Goal: Find specific page/section: Find specific page/section

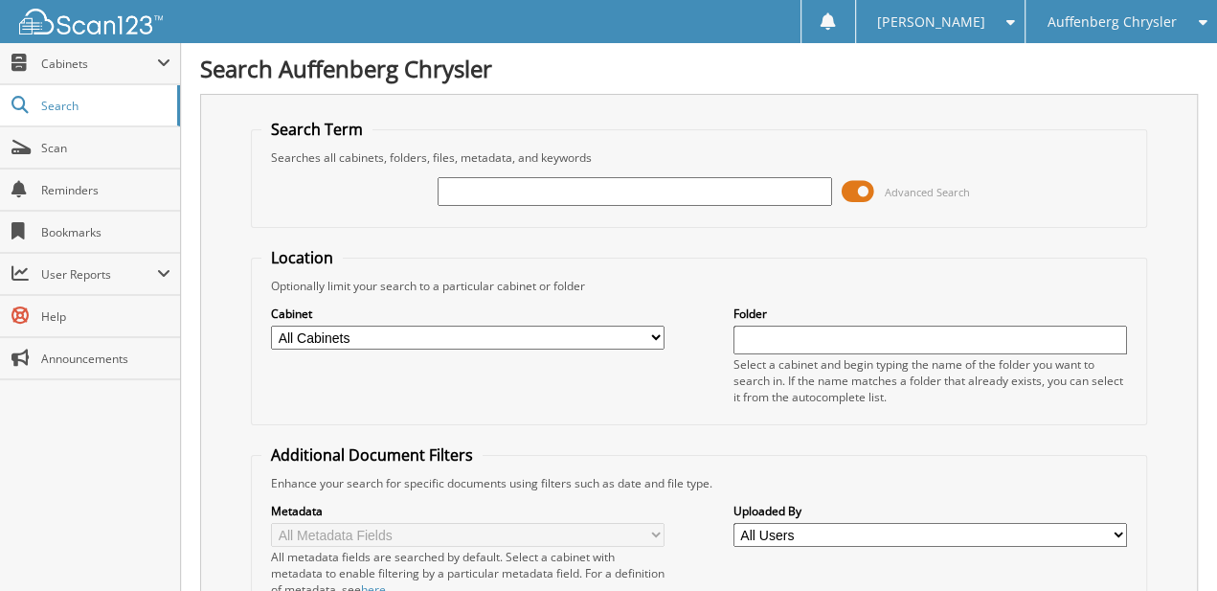
click at [592, 194] on input "text" at bounding box center [633, 191] width 393 height 29
type input "BORGSTRAND"
click at [864, 200] on span at bounding box center [857, 191] width 33 height 29
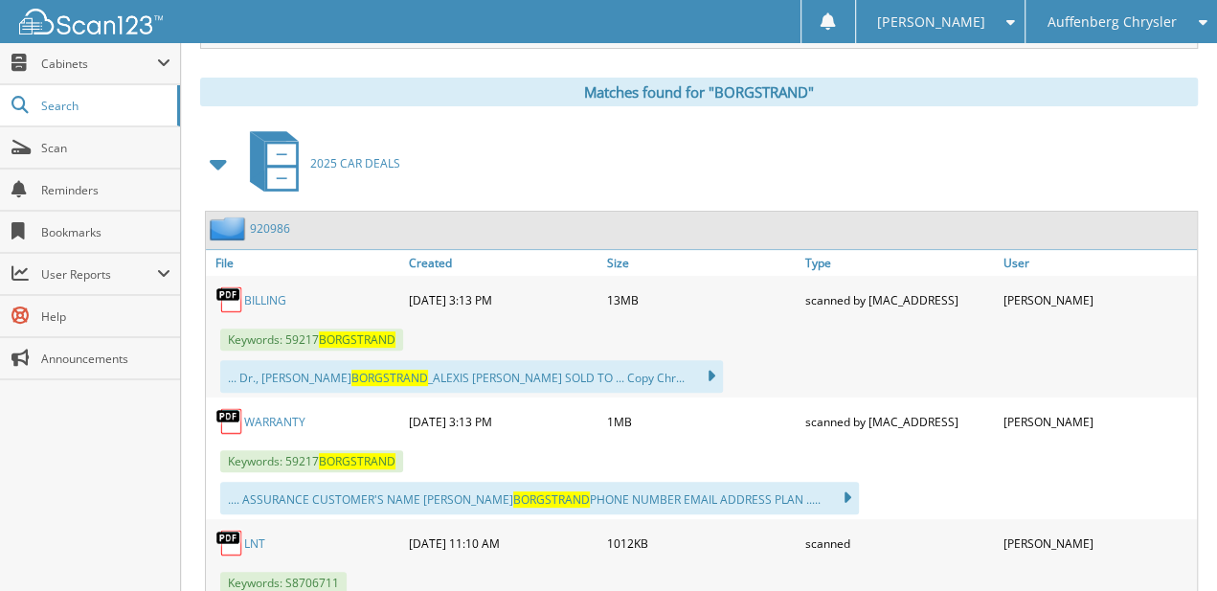
scroll to position [352, 0]
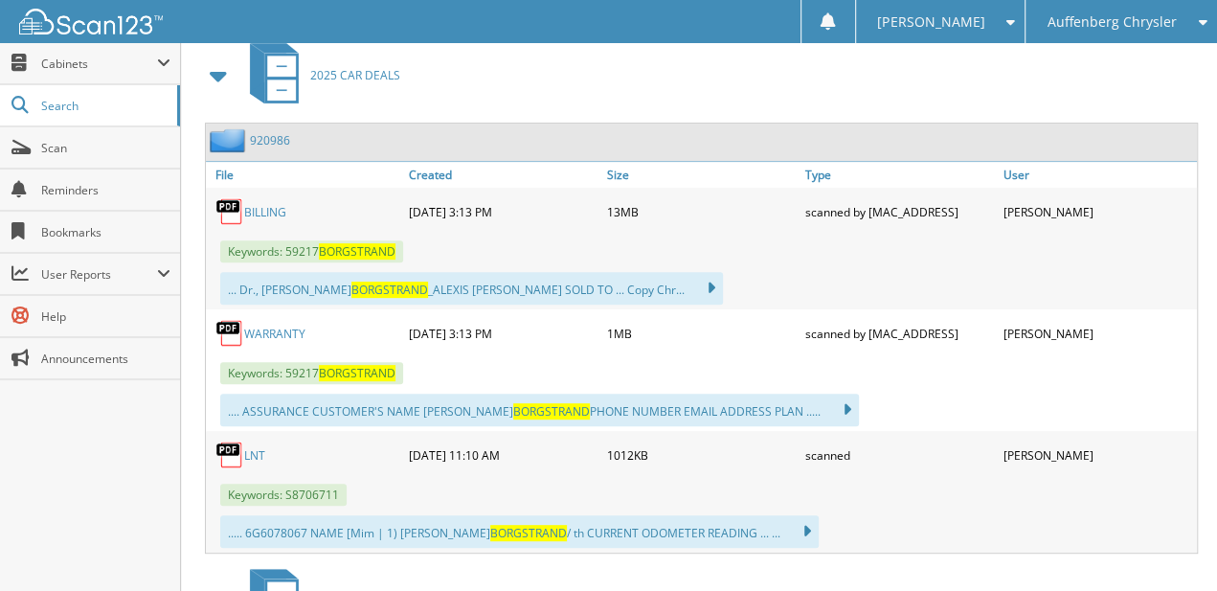
drag, startPoint x: 1085, startPoint y: 236, endPoint x: 1079, endPoint y: 313, distance: 76.8
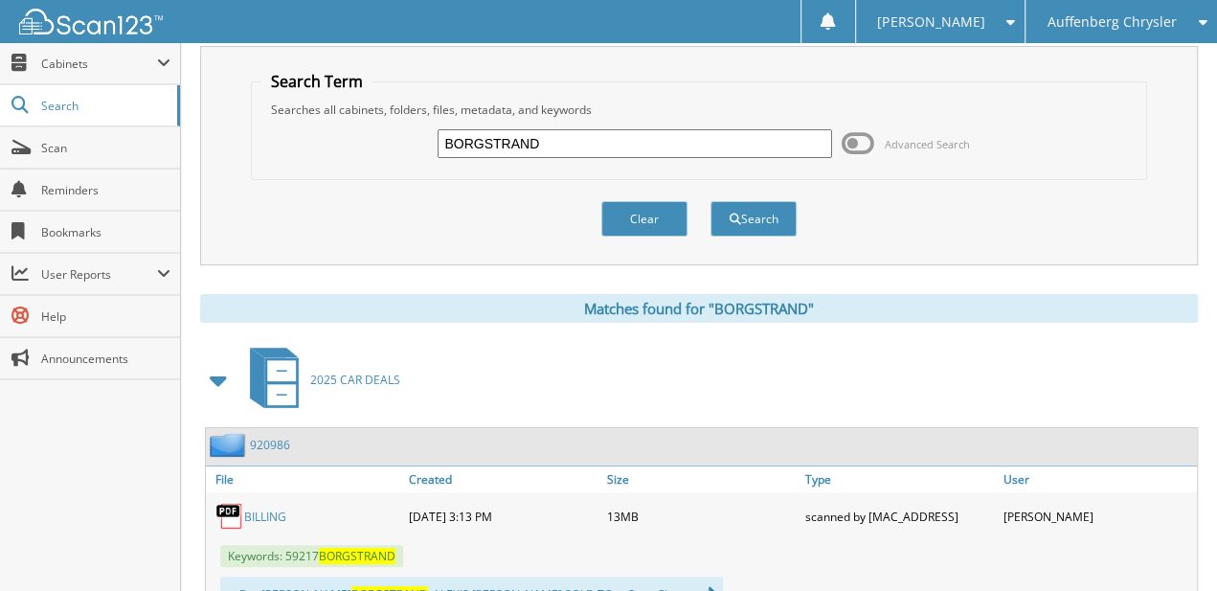
drag, startPoint x: 876, startPoint y: 149, endPoint x: 879, endPoint y: -22, distance: 171.4
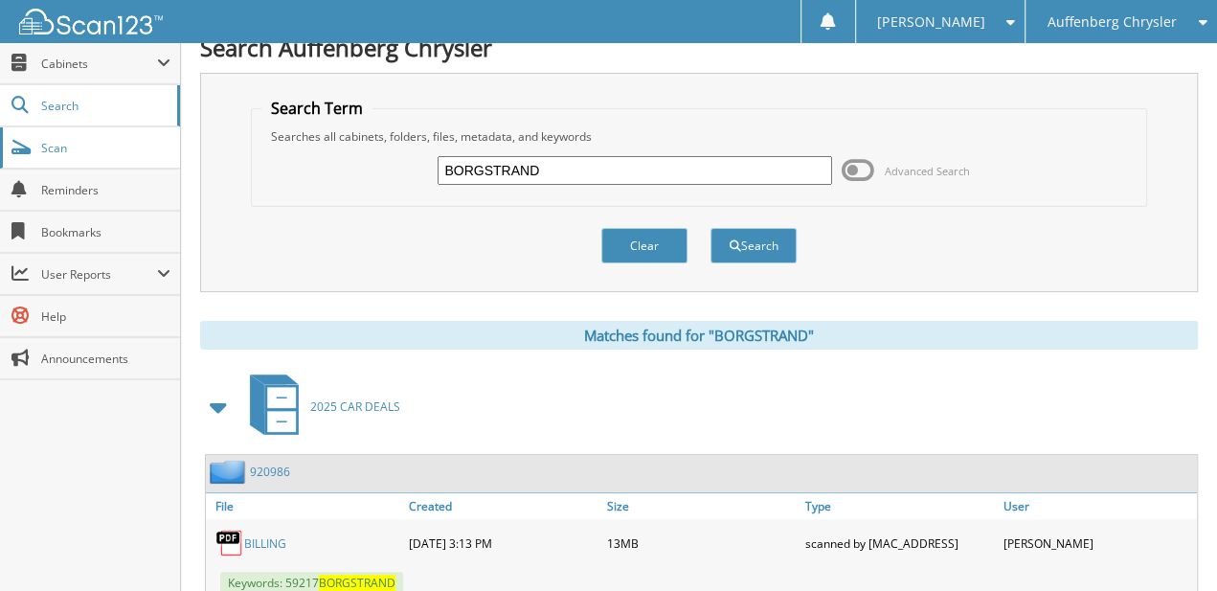
click at [53, 140] on span "Scan" at bounding box center [105, 148] width 129 height 16
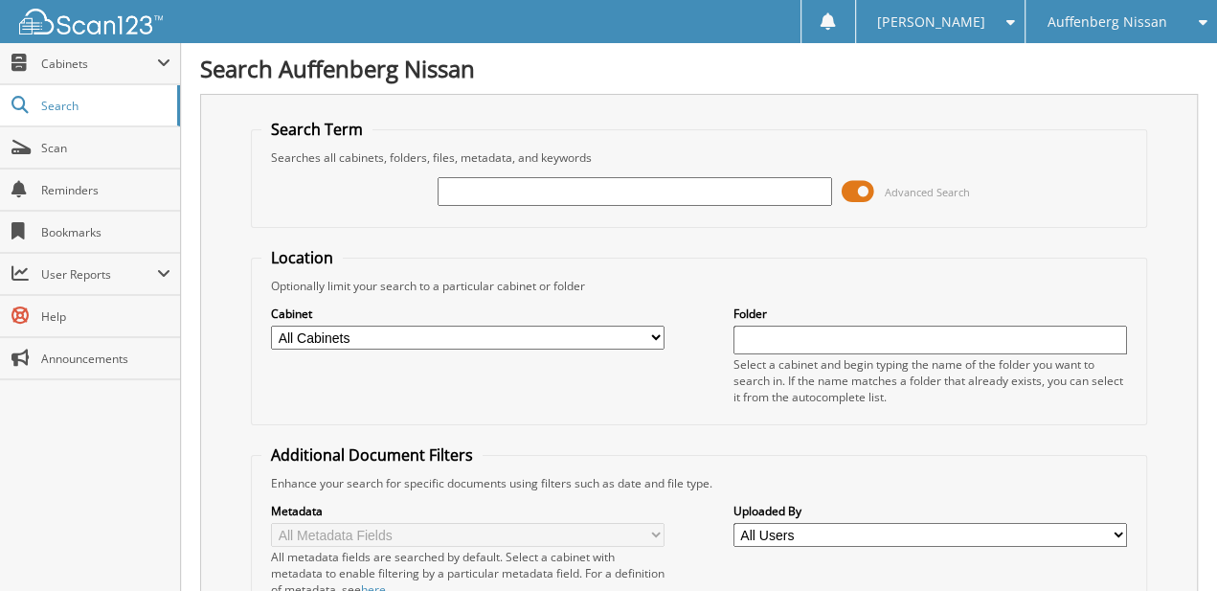
click at [862, 193] on span at bounding box center [857, 191] width 33 height 29
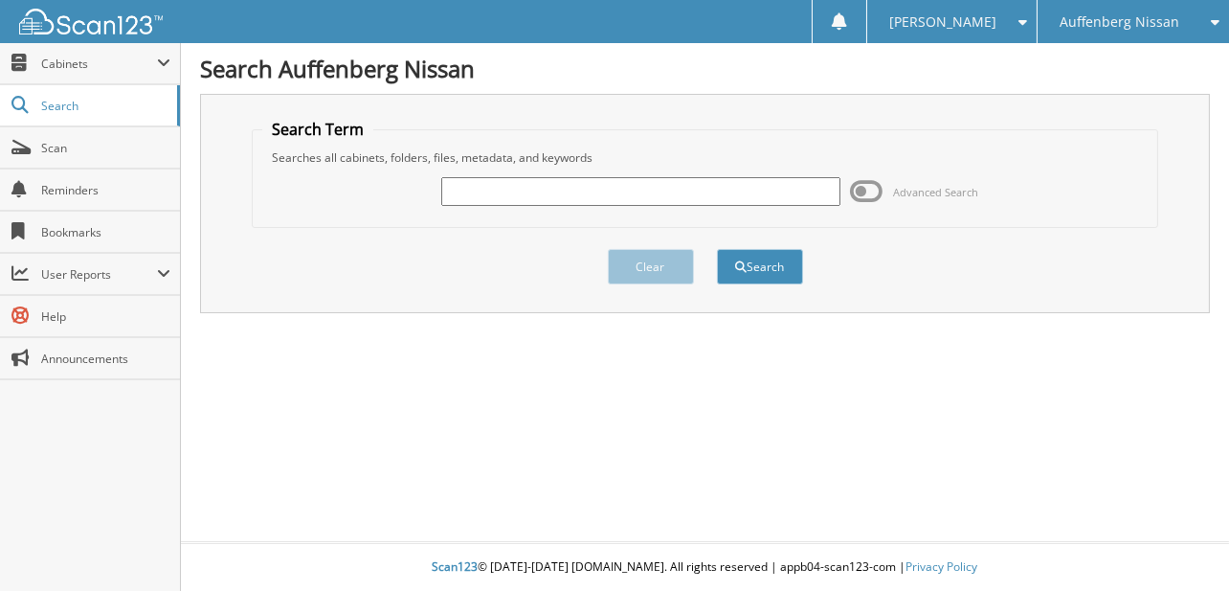
click at [1206, 300] on div "Search Term Searches all cabinets, folders, files, metadata, and keywords Advan…" at bounding box center [705, 203] width 1010 height 219
click at [1166, 6] on div "Auffenberg Nissan" at bounding box center [1133, 21] width 172 height 43
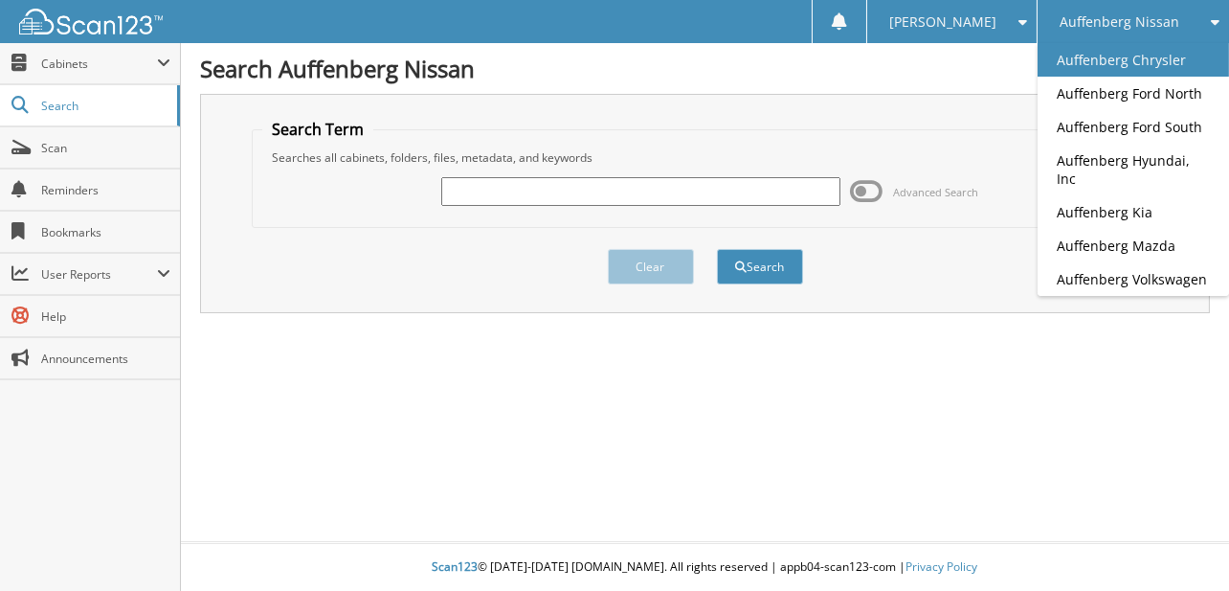
click at [1165, 65] on link "Auffenberg Chrysler" at bounding box center [1133, 60] width 191 height 34
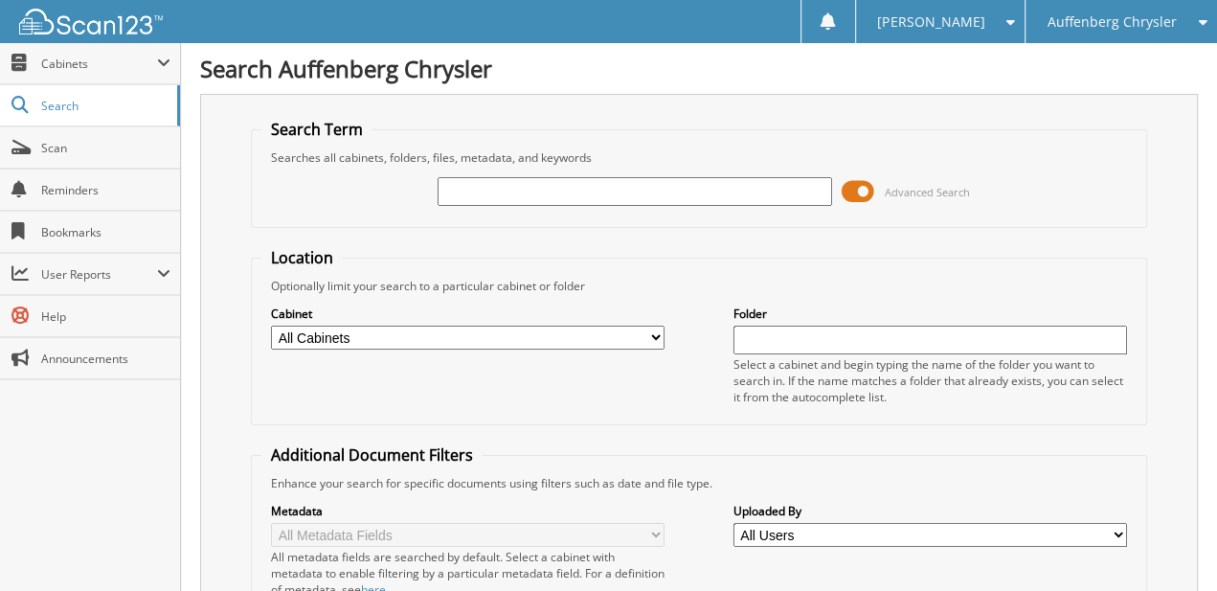
drag, startPoint x: 542, startPoint y: 171, endPoint x: 534, endPoint y: 194, distance: 24.2
paste input "920986"
type input "920986"
click at [861, 186] on span at bounding box center [857, 191] width 33 height 29
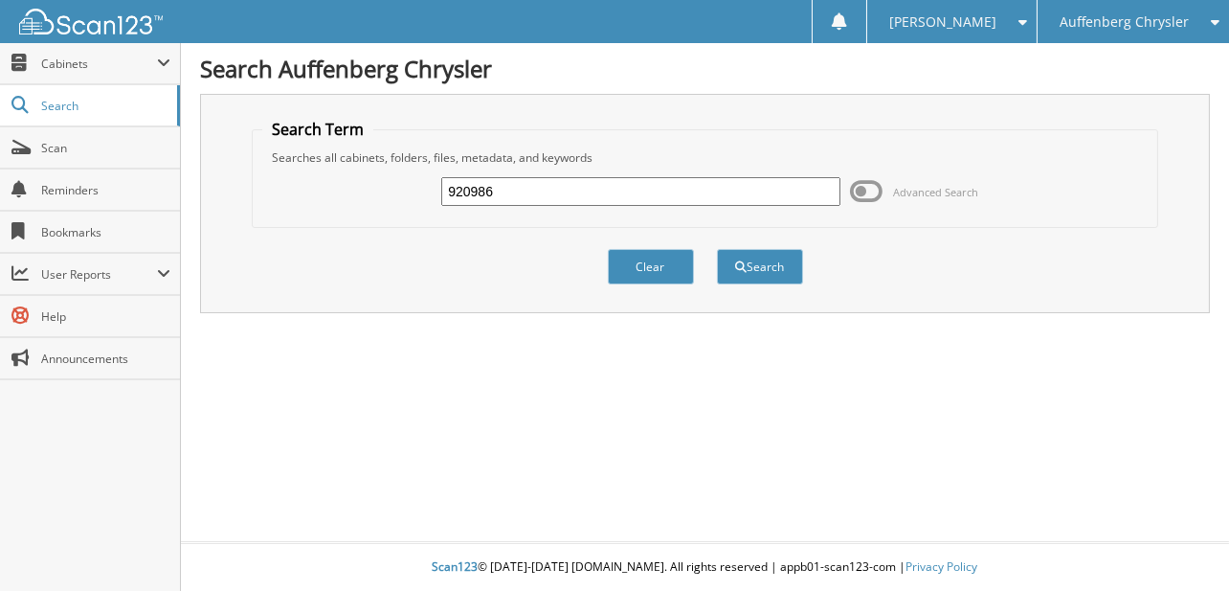
click at [798, 247] on div "Search" at bounding box center [760, 266] width 90 height 39
click at [787, 267] on button "Search" at bounding box center [760, 266] width 86 height 35
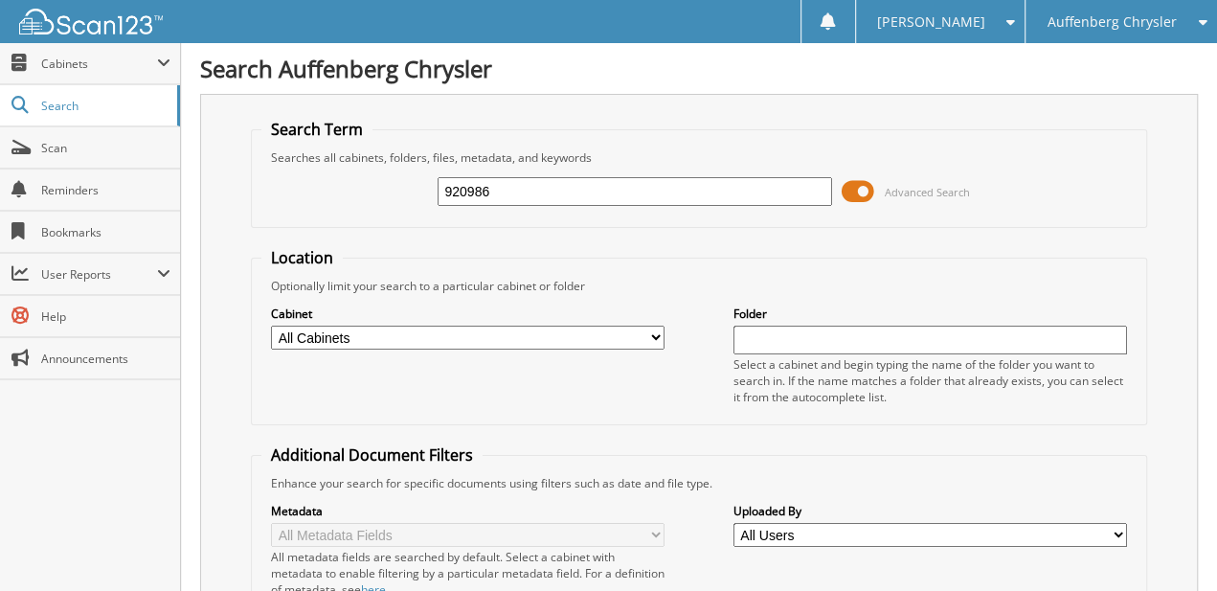
click at [861, 201] on span at bounding box center [857, 191] width 33 height 29
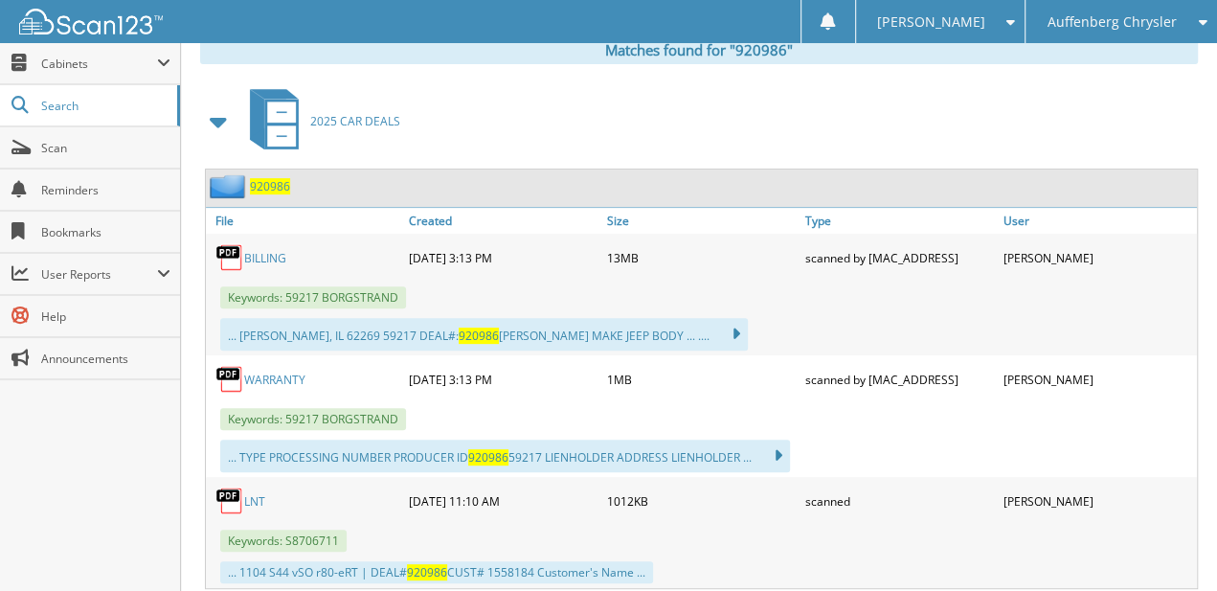
drag, startPoint x: 806, startPoint y: 165, endPoint x: 793, endPoint y: 283, distance: 119.5
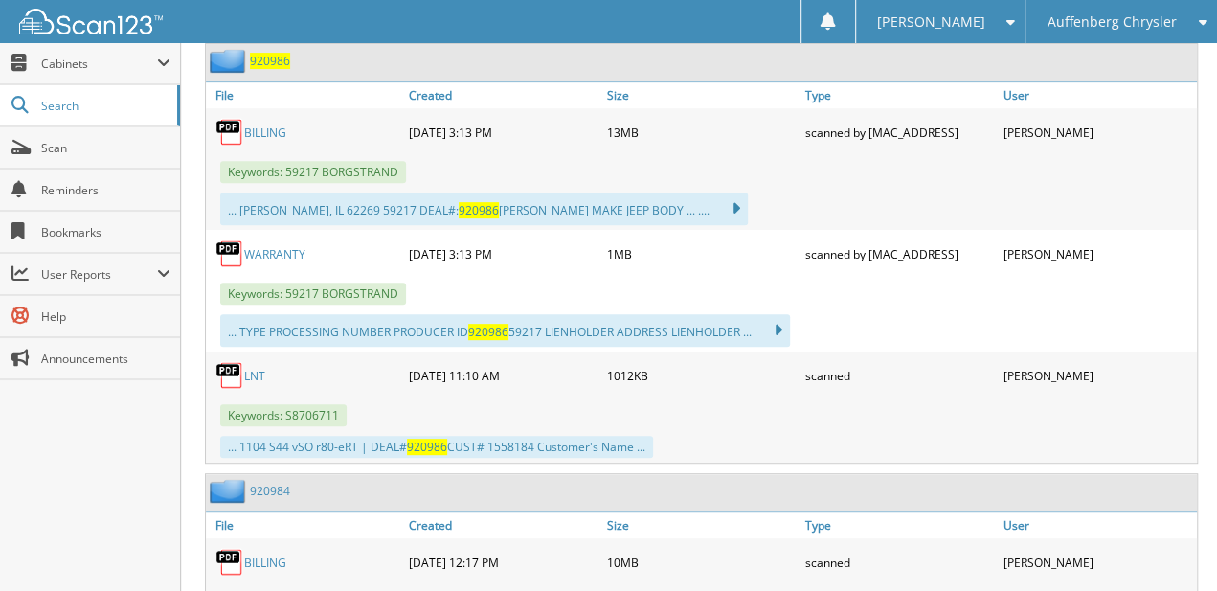
drag, startPoint x: 779, startPoint y: 243, endPoint x: 779, endPoint y: 314, distance: 70.8
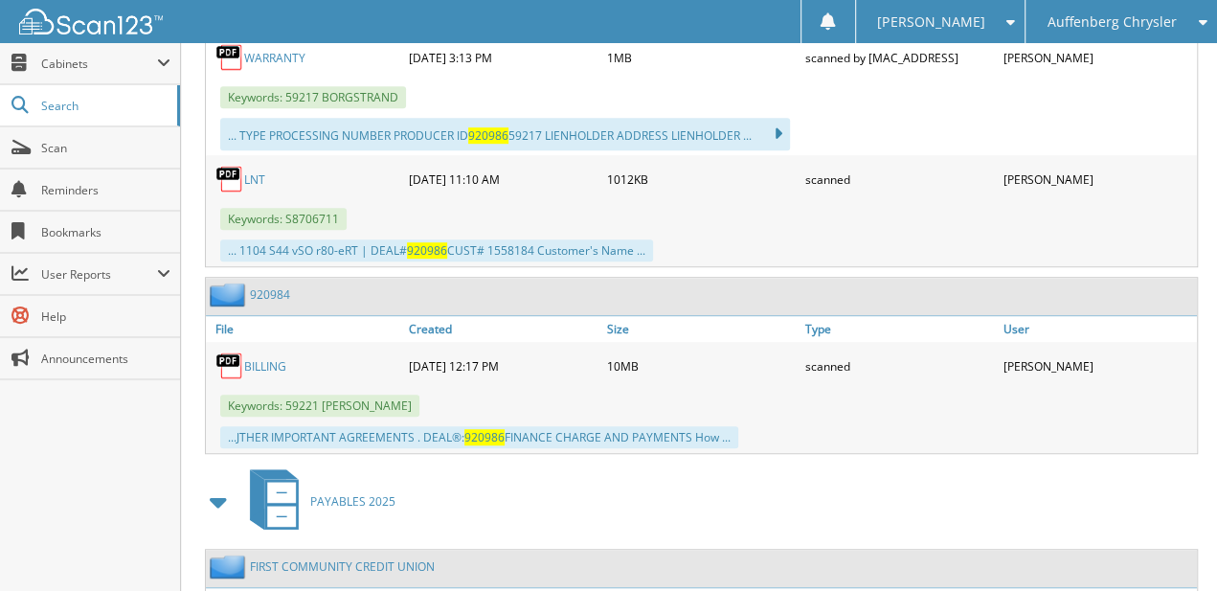
drag, startPoint x: 773, startPoint y: 256, endPoint x: 784, endPoint y: 385, distance: 129.7
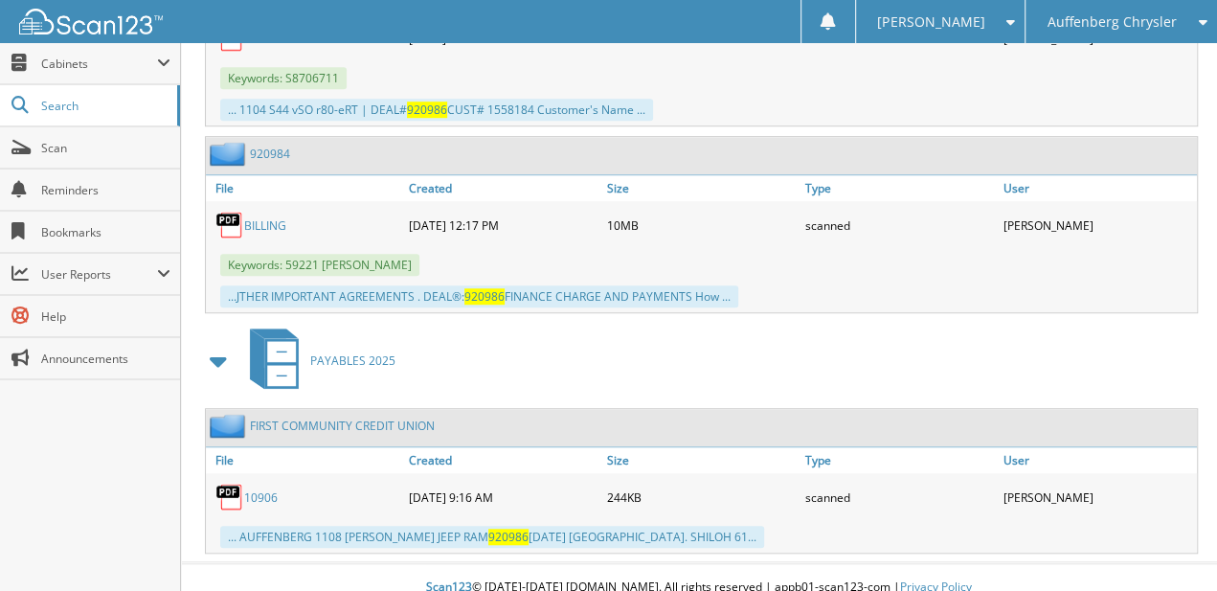
drag, startPoint x: 751, startPoint y: 419, endPoint x: 751, endPoint y: 532, distance: 113.0
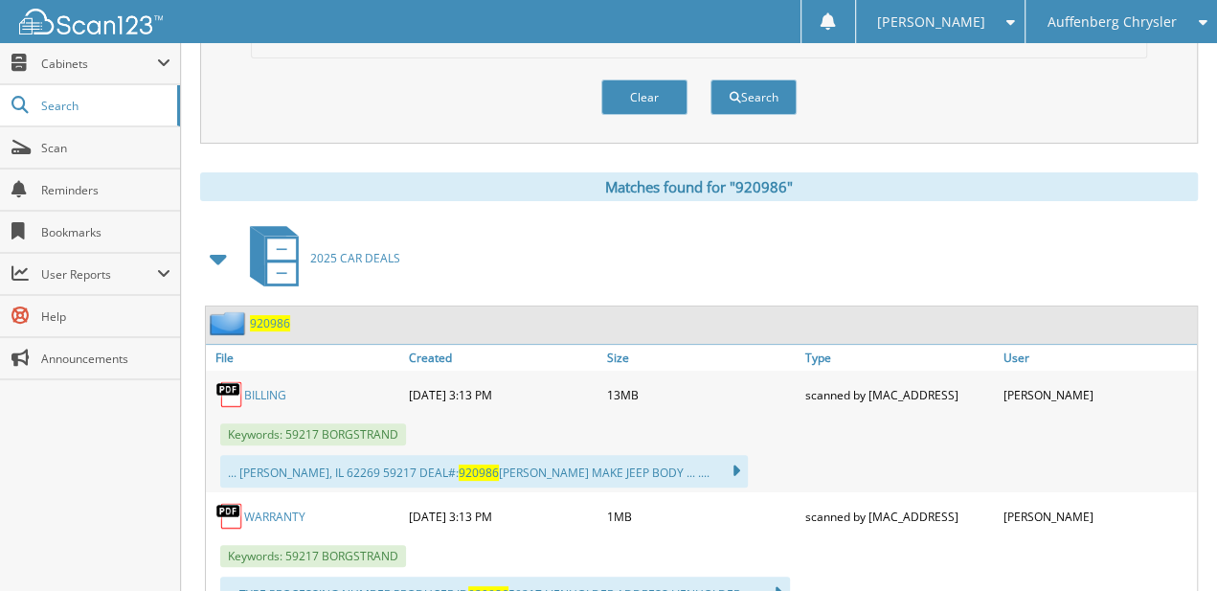
drag, startPoint x: 496, startPoint y: 539, endPoint x: 547, endPoint y: 330, distance: 214.8
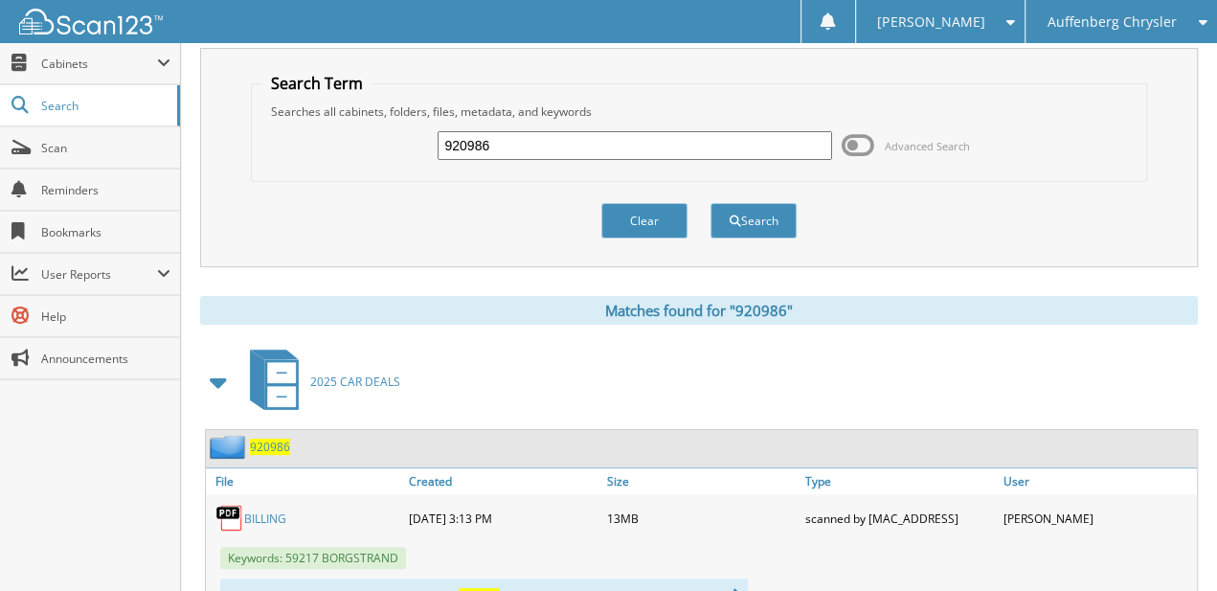
click at [1134, 0] on div "Auffenberg Chrysler" at bounding box center [1121, 21] width 172 height 43
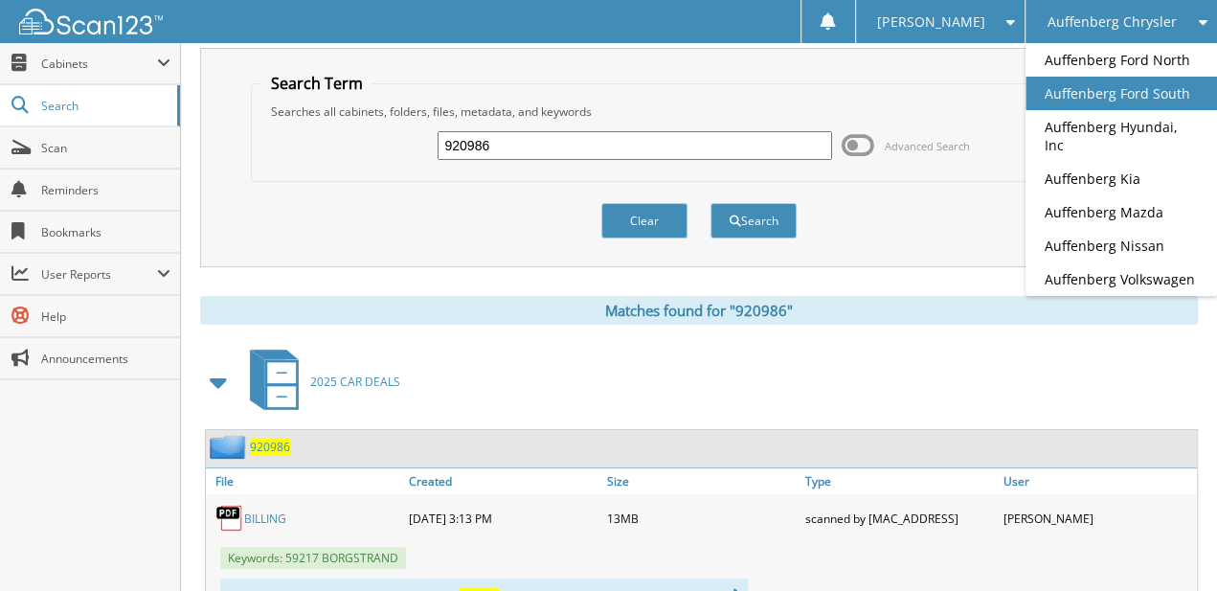
click at [1134, 88] on link "Auffenberg Ford South" at bounding box center [1120, 94] width 191 height 34
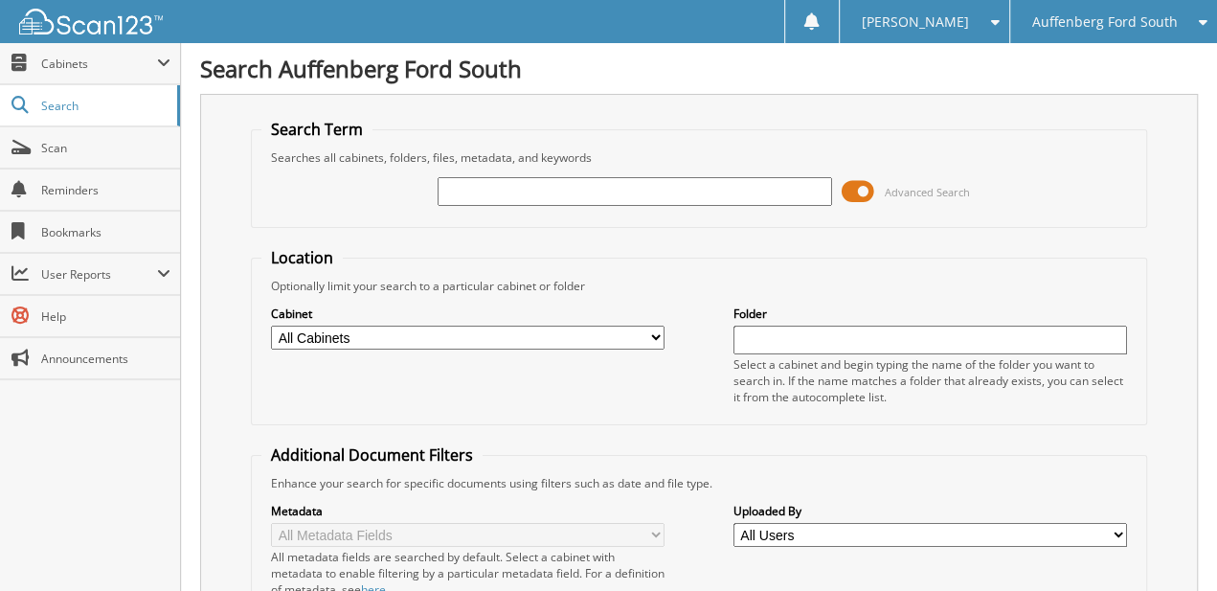
click at [540, 180] on input "text" at bounding box center [633, 191] width 393 height 29
type input "SCHAAF"
click at [862, 190] on span at bounding box center [857, 191] width 33 height 29
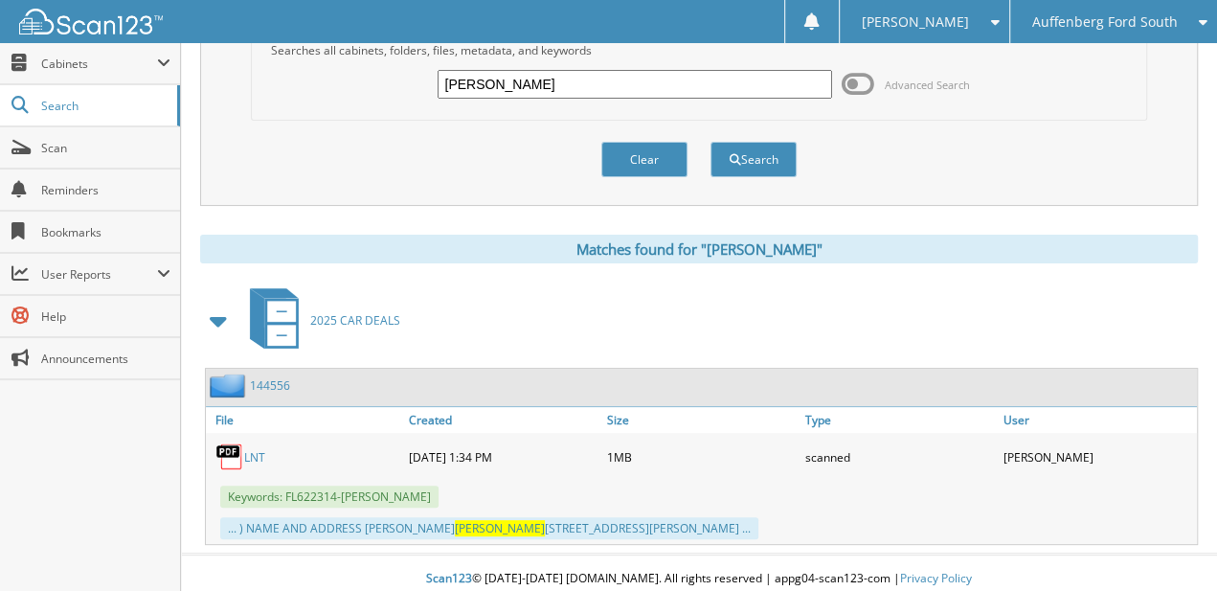
scroll to position [109, 0]
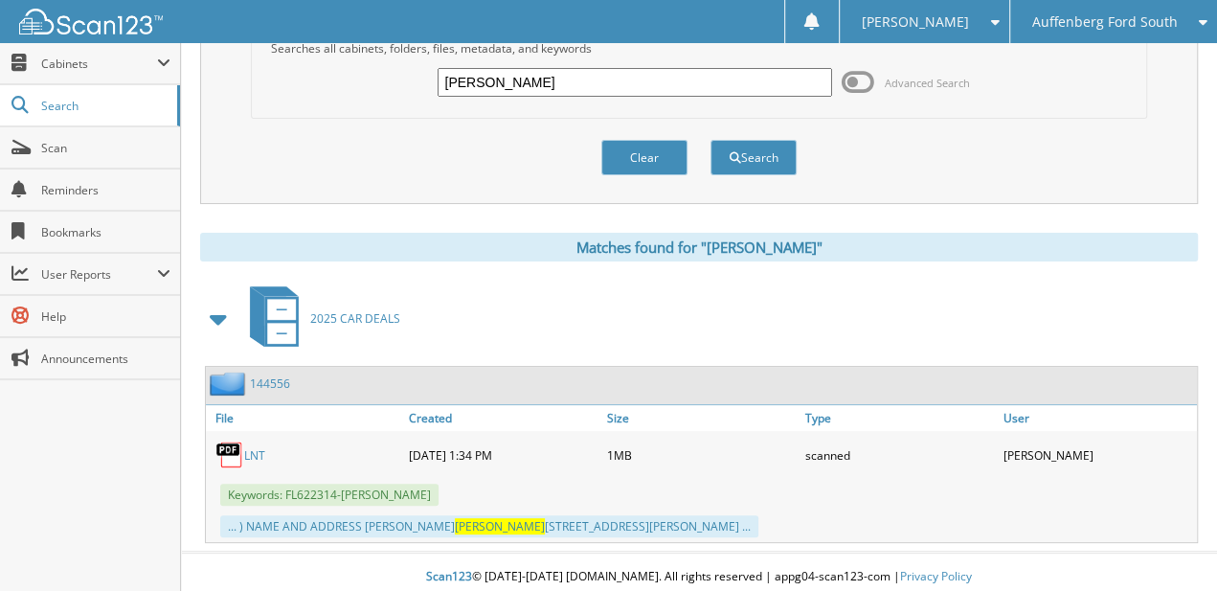
drag, startPoint x: 397, startPoint y: 201, endPoint x: 358, endPoint y: 360, distance: 163.7
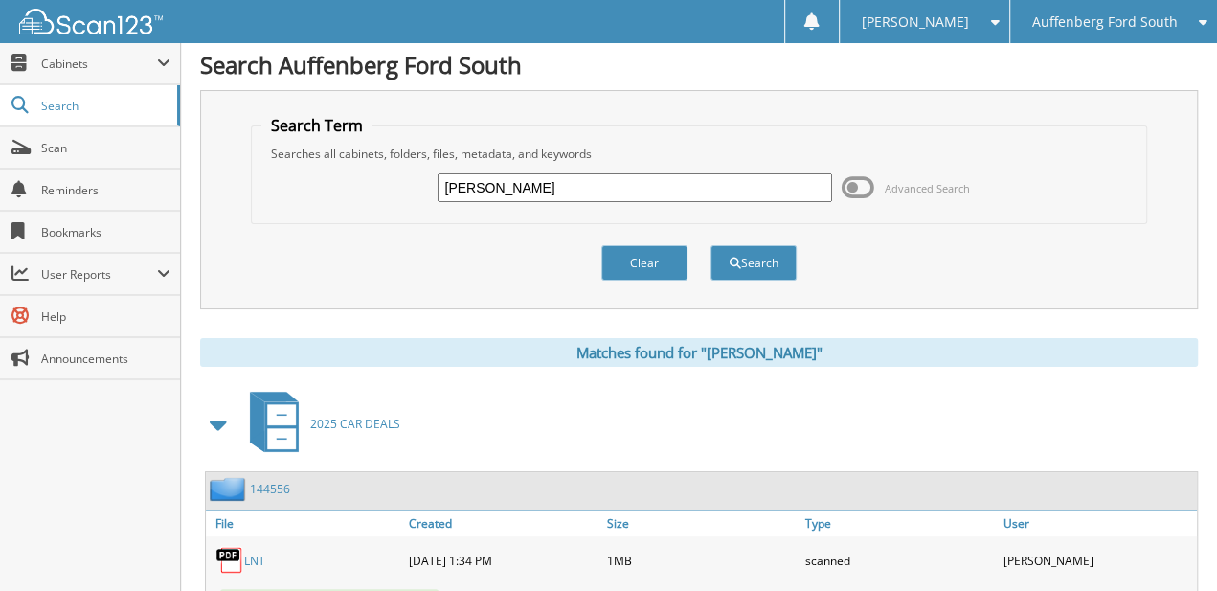
scroll to position [0, 0]
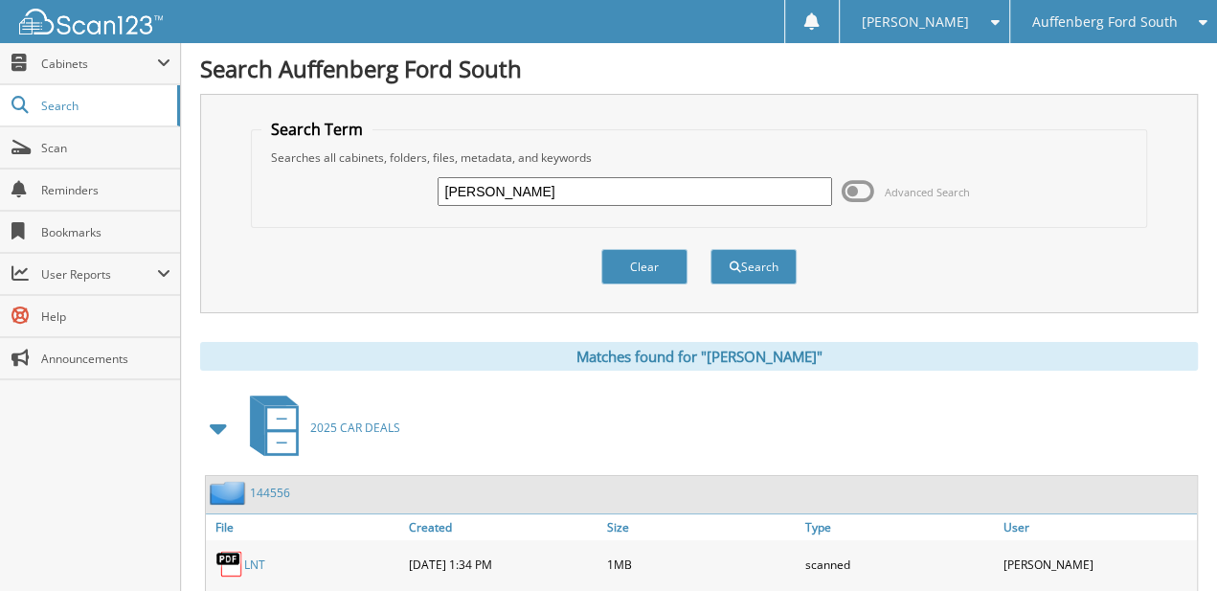
drag, startPoint x: 500, startPoint y: 358, endPoint x: 504, endPoint y: 212, distance: 146.5
click at [1132, 22] on span "Auffenberg Ford South" at bounding box center [1104, 21] width 146 height 11
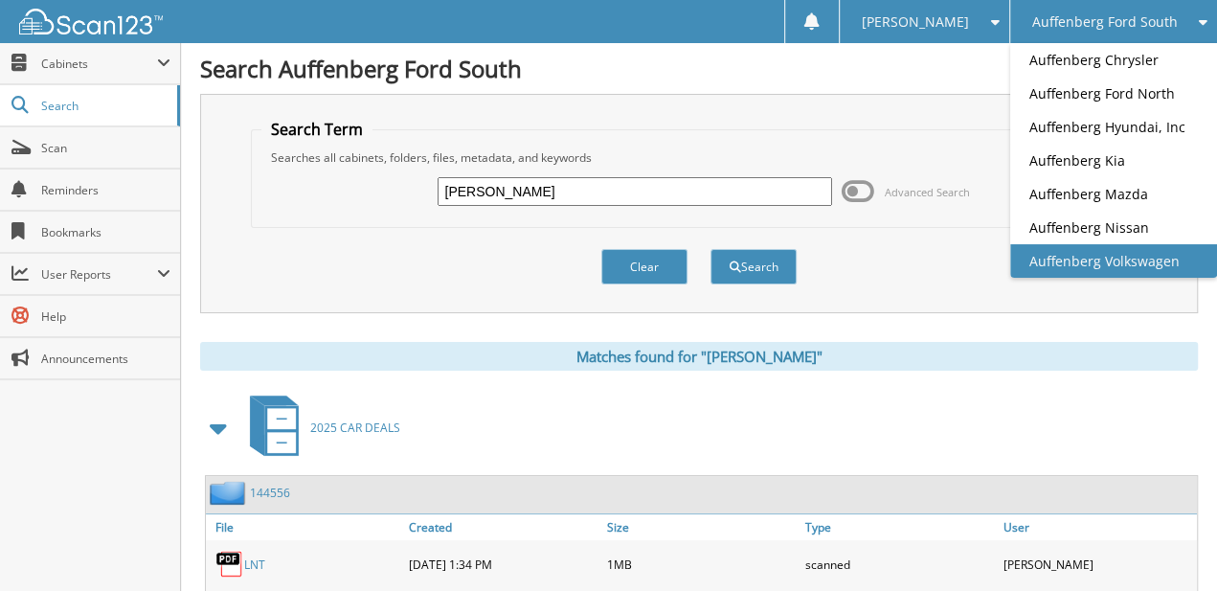
click at [1157, 254] on link "Auffenberg Volkswagen" at bounding box center [1113, 261] width 207 height 34
